Goal: Obtain resource: Download file/media

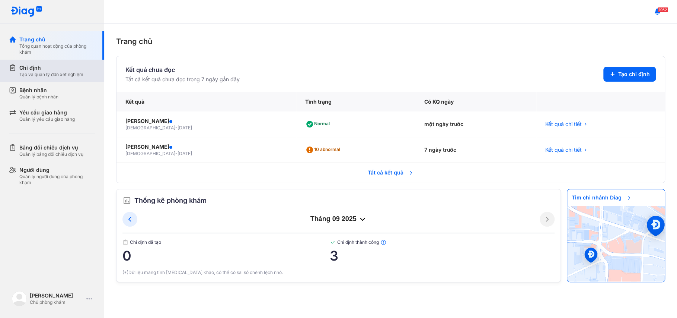
click at [29, 74] on div "Tạo và quản lý đơn xét nghiệm" at bounding box center [51, 74] width 64 height 6
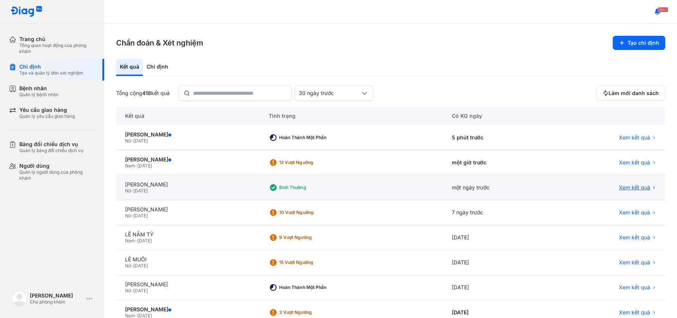
click at [619, 188] on span "Xem kết quả" at bounding box center [634, 187] width 31 height 7
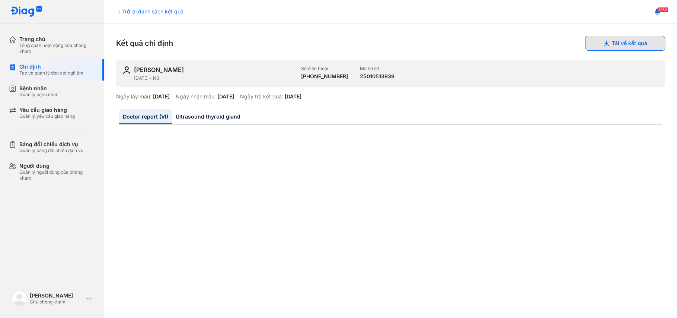
click at [615, 47] on button "Tải về kết quả" at bounding box center [625, 43] width 80 height 15
click at [212, 115] on link "Ultrasound thyroid gland" at bounding box center [208, 116] width 72 height 15
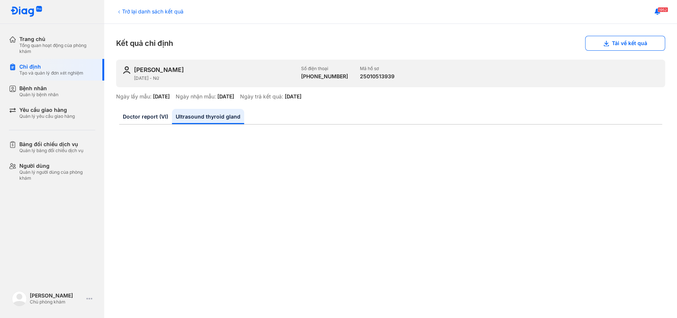
click at [212, 115] on link "Ultrasound thyroid gland" at bounding box center [208, 116] width 72 height 15
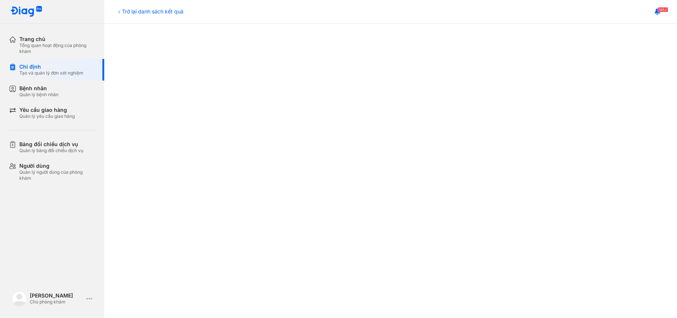
scroll to position [223, 0]
